Goal: Transaction & Acquisition: Download file/media

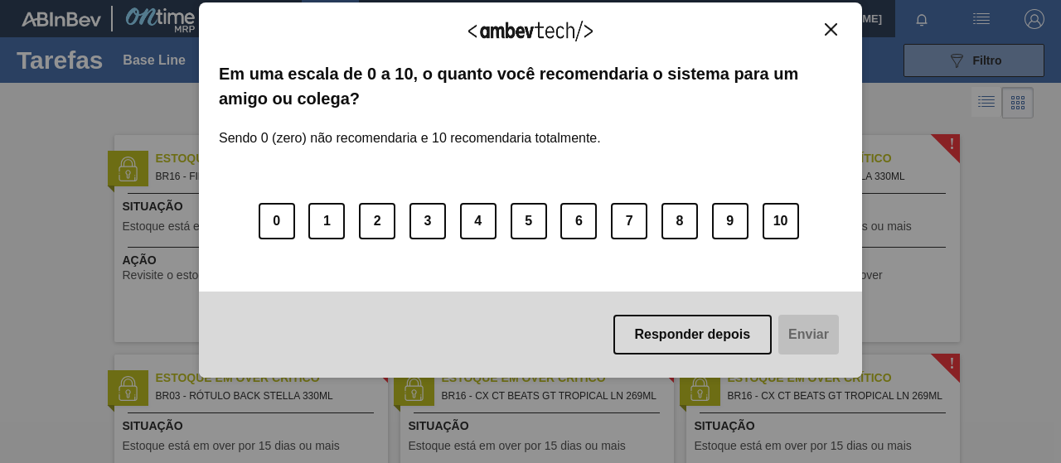
click at [827, 23] on img "Close" at bounding box center [831, 29] width 12 height 12
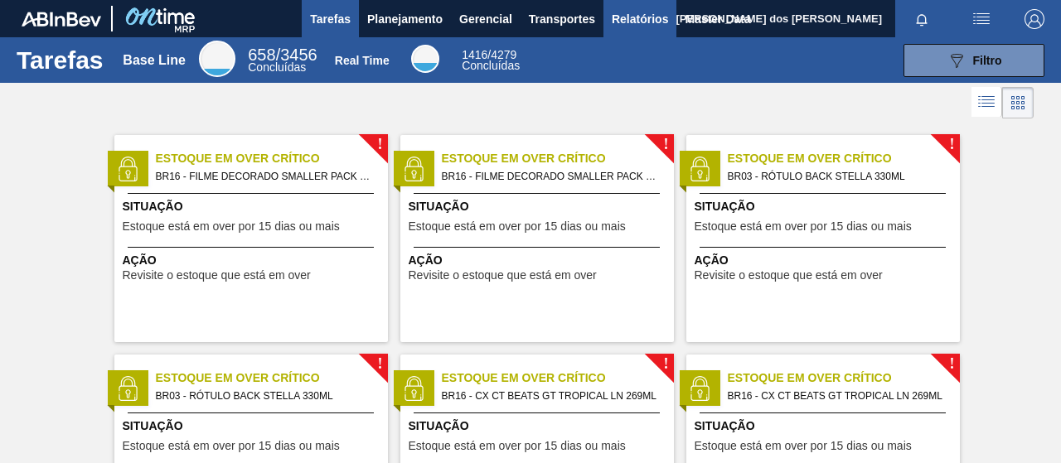
click at [637, 19] on span "Relatórios" at bounding box center [640, 19] width 56 height 20
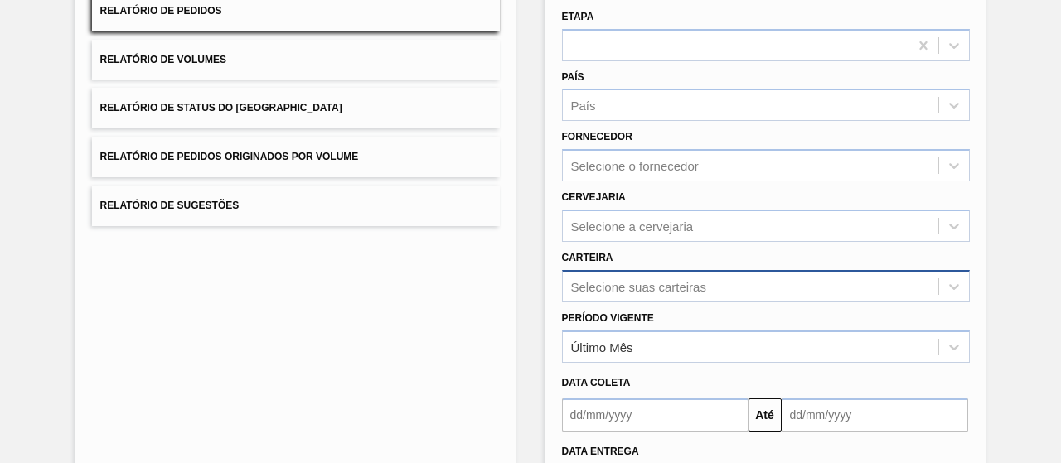
scroll to position [265, 0]
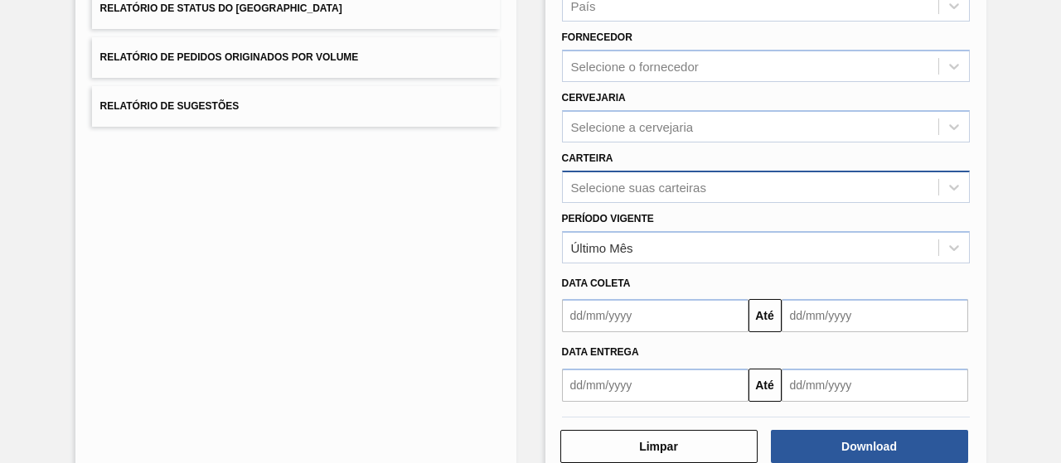
click at [720, 203] on div "Selecione suas carteiras" at bounding box center [766, 187] width 408 height 32
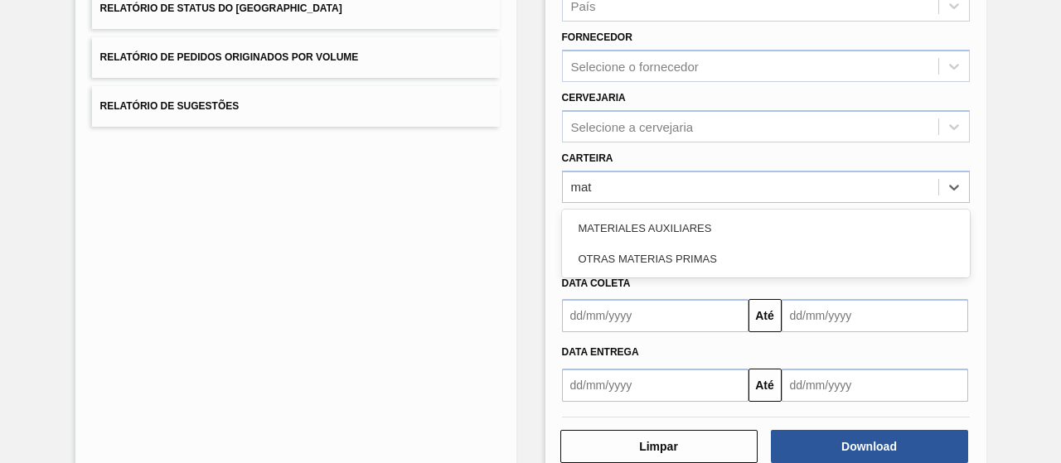
scroll to position [0, 0]
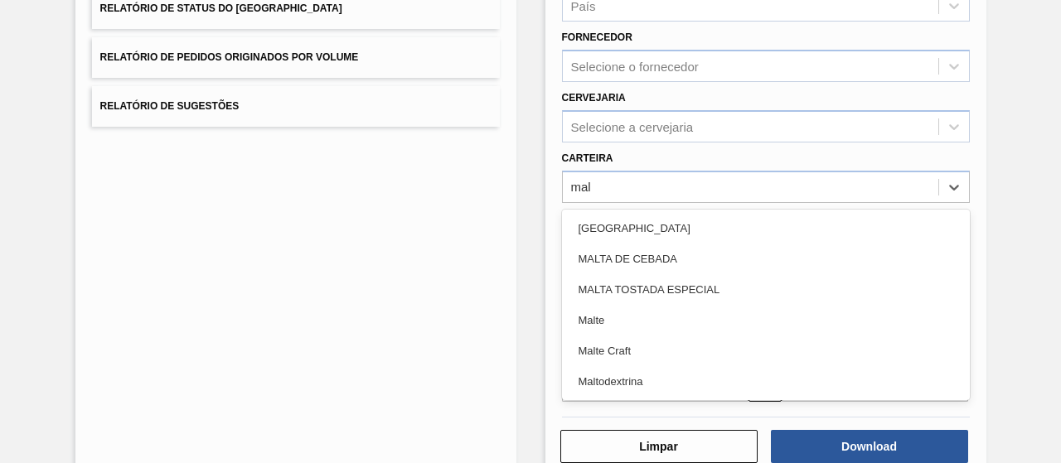
type input "malt"
click at [656, 317] on div "Malte" at bounding box center [766, 320] width 408 height 31
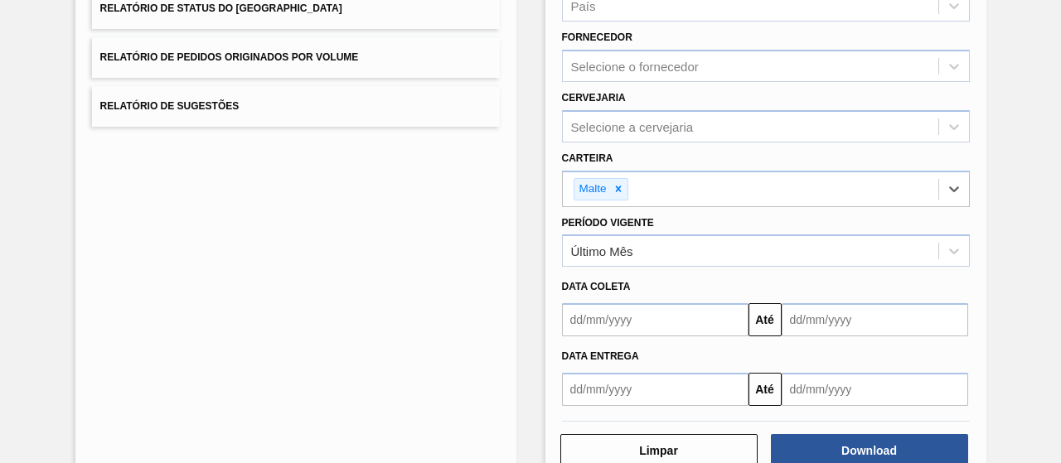
scroll to position [306, 0]
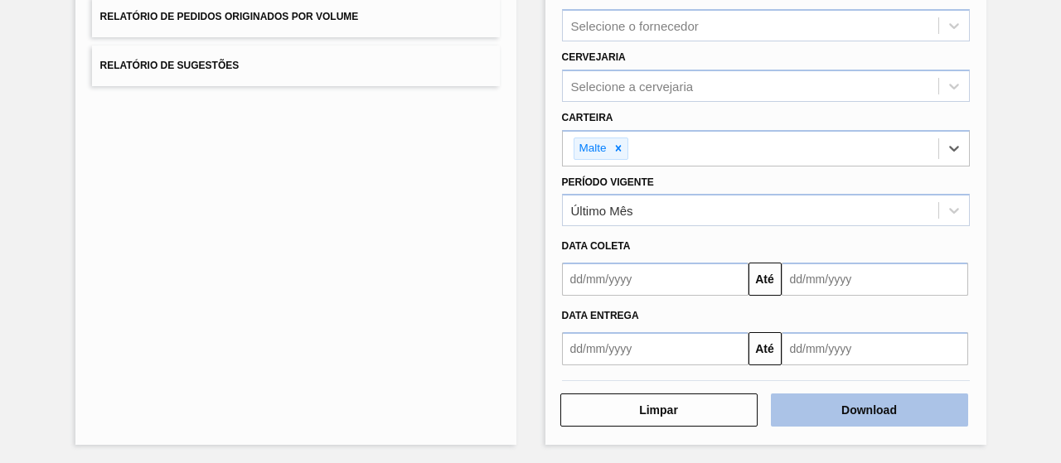
click at [857, 414] on button "Download" at bounding box center [869, 410] width 197 height 33
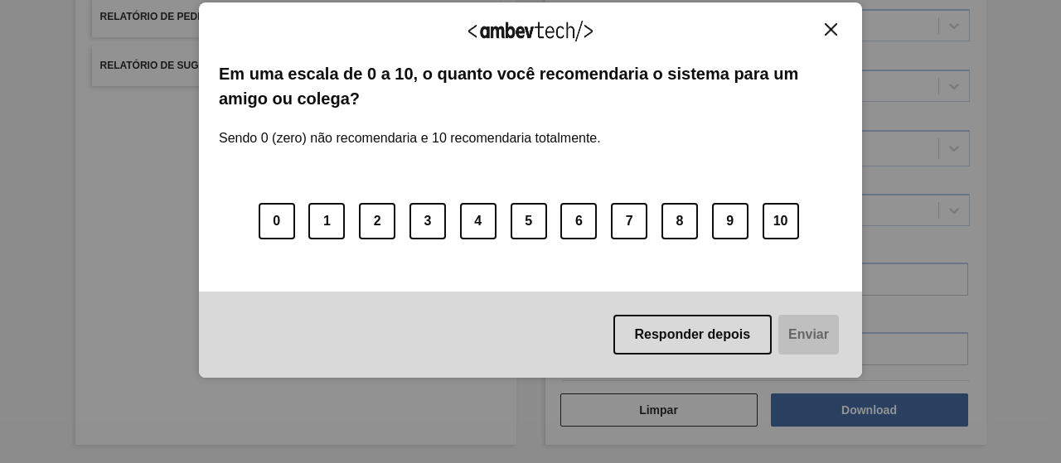
click at [851, 31] on div "Agradecemos seu feedback! Em uma escala de 0 a 10, o quanto você recomendaria o…" at bounding box center [530, 190] width 663 height 376
click at [829, 26] on img "Close" at bounding box center [831, 29] width 12 height 12
